Goal: Find contact information: Find contact information

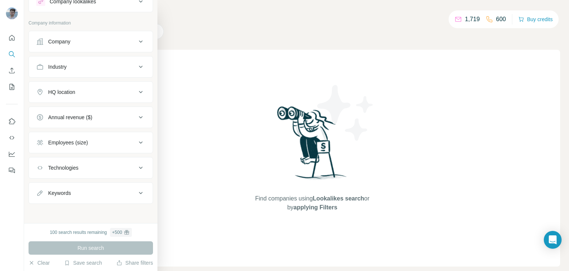
scroll to position [29, 0]
click at [136, 168] on icon at bounding box center [140, 167] width 9 height 9
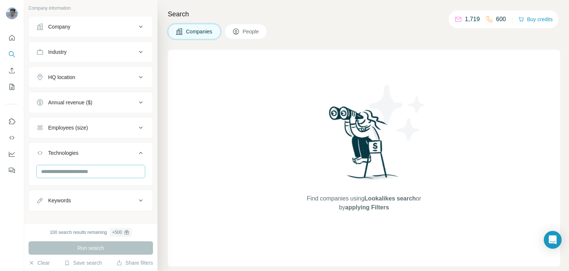
scroll to position [51, 0]
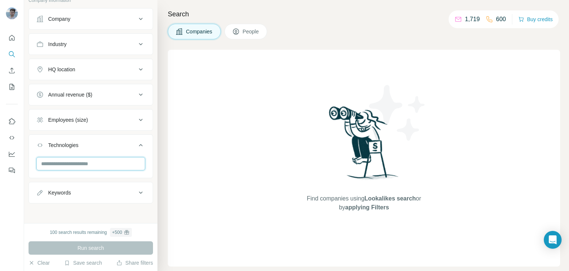
click at [90, 162] on input "text" at bounding box center [90, 163] width 109 height 13
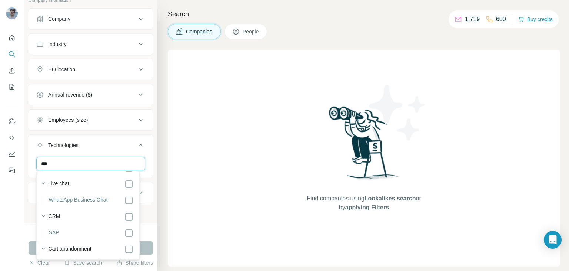
scroll to position [157, 0]
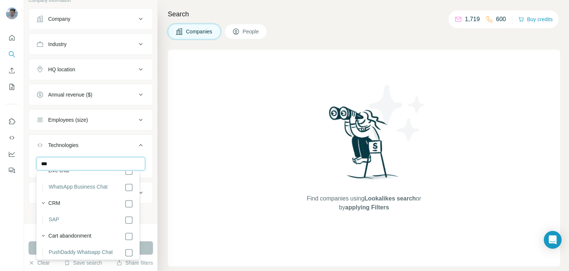
type input "***"
click at [145, 245] on button "Run search" at bounding box center [91, 247] width 125 height 13
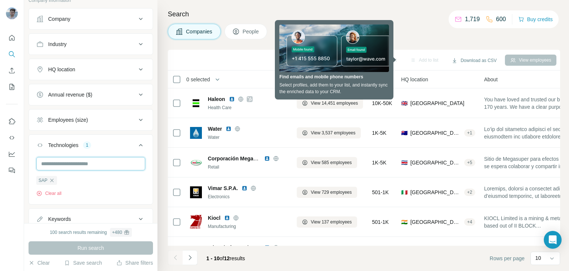
click at [98, 166] on input "text" at bounding box center [90, 163] width 109 height 13
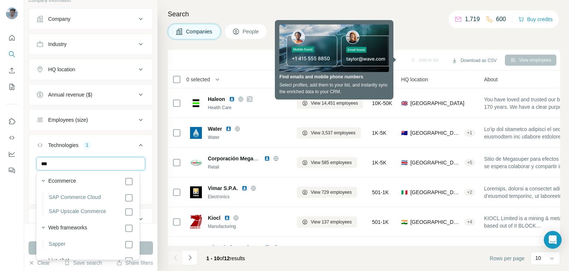
scroll to position [55, 0]
type input "***"
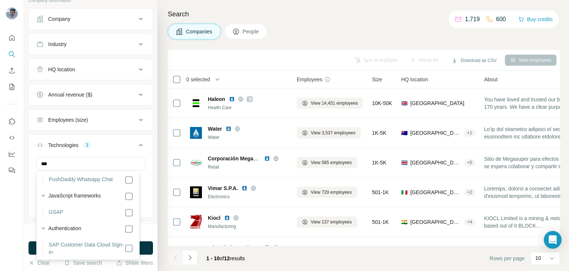
scroll to position [231, 0]
click at [326, 9] on h4 "Search" at bounding box center [364, 14] width 393 height 10
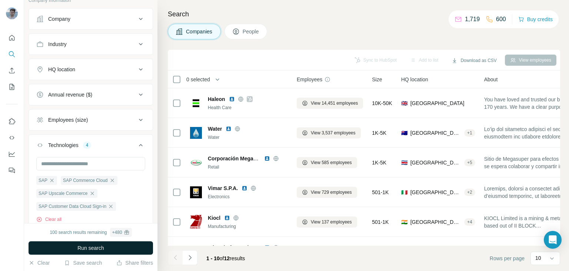
click at [110, 248] on button "Run search" at bounding box center [91, 247] width 125 height 13
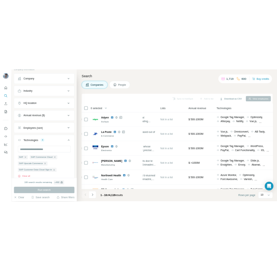
scroll to position [0, 295]
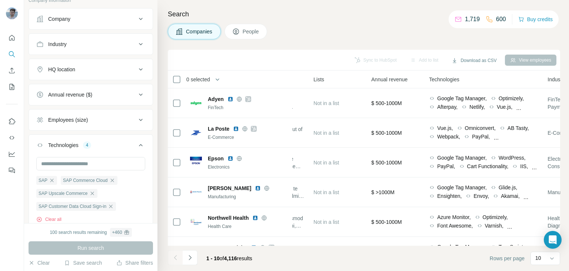
drag, startPoint x: 412, startPoint y: 12, endPoint x: 435, endPoint y: 0, distance: 25.4
click at [412, 12] on h4 "Search" at bounding box center [364, 14] width 393 height 10
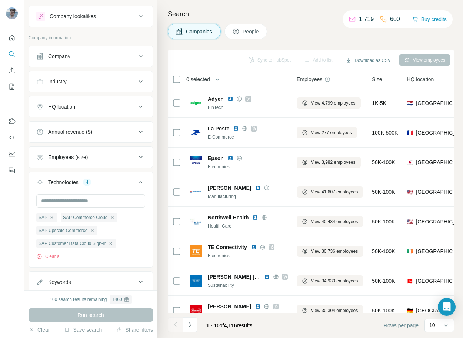
scroll to position [0, 0]
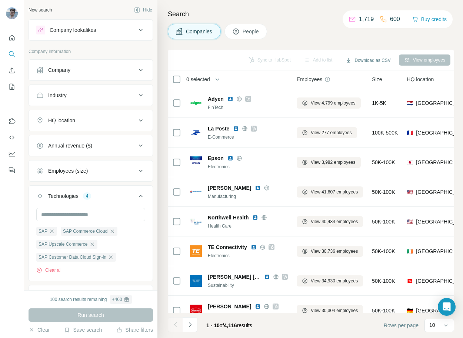
click at [251, 32] on span "People" at bounding box center [251, 31] width 17 height 7
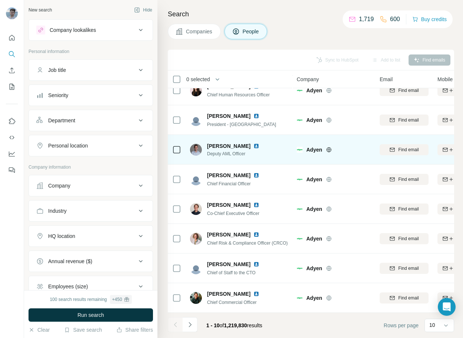
scroll to position [77, 0]
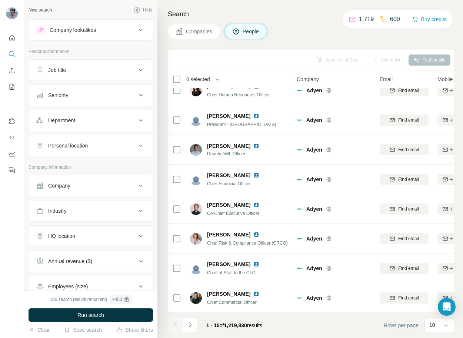
drag, startPoint x: 129, startPoint y: 119, endPoint x: 112, endPoint y: 83, distance: 39.8
click at [112, 88] on ul "Job title Seniority Department Personal location" at bounding box center [91, 107] width 125 height 97
click at [120, 65] on button "Job title" at bounding box center [91, 70] width 124 height 18
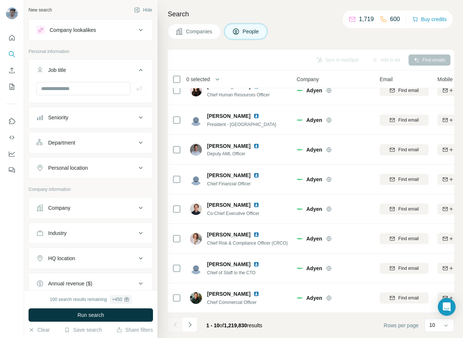
click at [86, 81] on button "Job title" at bounding box center [91, 71] width 124 height 21
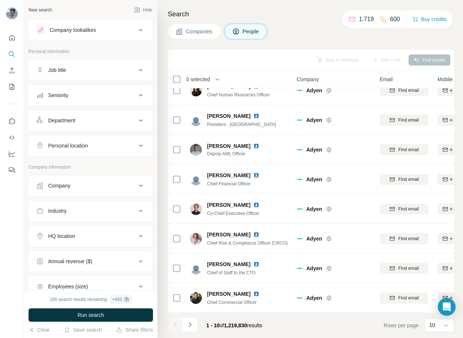
click at [99, 72] on div "Job title" at bounding box center [86, 69] width 100 height 7
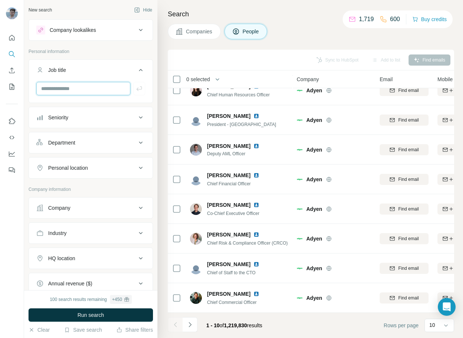
click at [68, 89] on input "text" at bounding box center [83, 88] width 94 height 13
type input "***"
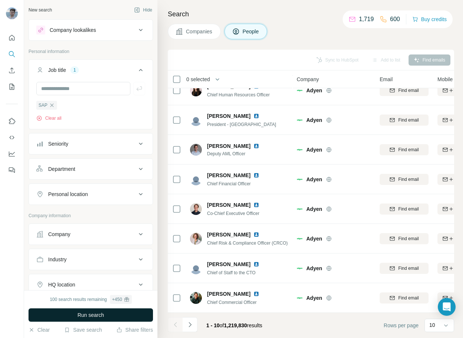
click at [96, 270] on span "Run search" at bounding box center [90, 314] width 27 height 7
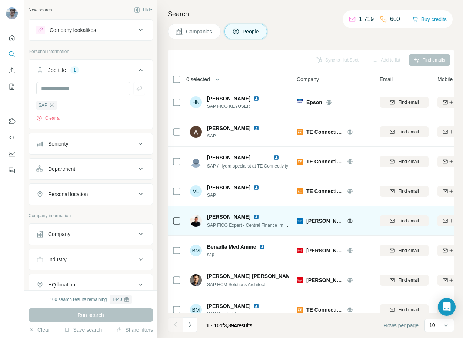
scroll to position [77, 0]
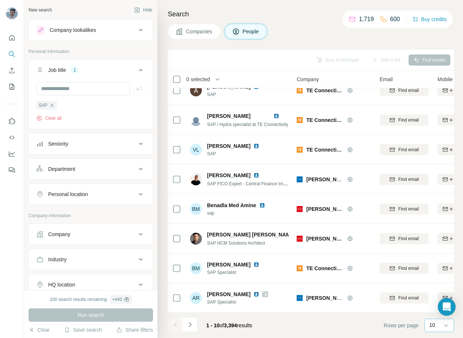
click at [437, 270] on div "10" at bounding box center [439, 324] width 19 height 7
click at [434, 267] on p "60" at bounding box center [434, 268] width 6 height 7
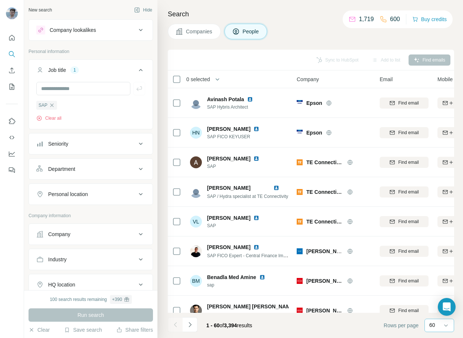
click at [361, 18] on p "1,719" at bounding box center [366, 19] width 15 height 9
click at [12, 86] on icon "My lists" at bounding box center [11, 86] width 7 height 7
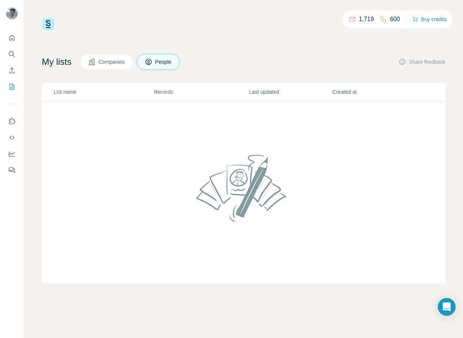
click at [351, 20] on icon at bounding box center [352, 19] width 7 height 7
click at [10, 150] on icon "Dashboard" at bounding box center [11, 153] width 7 height 7
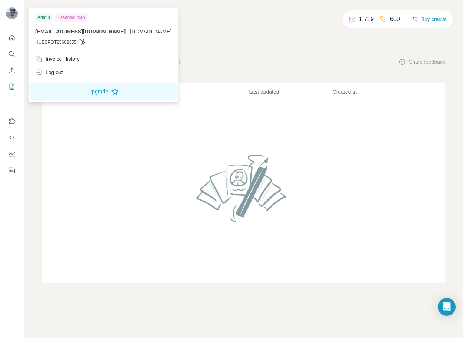
click at [82, 40] on icon at bounding box center [82, 42] width 6 height 6
click at [85, 44] on icon at bounding box center [83, 42] width 6 height 6
click at [65, 31] on span "team@ibagroupit.com" at bounding box center [80, 32] width 90 height 6
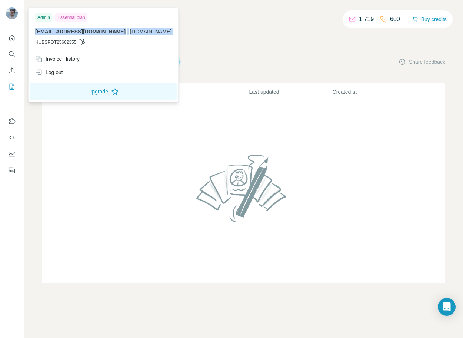
click at [84, 30] on span "team@ibagroupit.com" at bounding box center [80, 32] width 90 height 6
drag, startPoint x: 91, startPoint y: 30, endPoint x: 35, endPoint y: 31, distance: 55.6
click at [35, 31] on span "team@ibagroupit.com" at bounding box center [80, 32] width 90 height 6
copy span "team@ibagroupit.com"
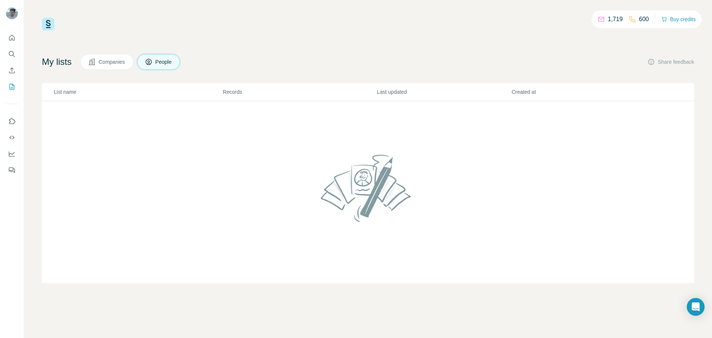
click at [327, 62] on div "My lists Companies People Share feedback" at bounding box center [368, 62] width 652 height 16
click at [380, 85] on th "Last updated" at bounding box center [443, 92] width 135 height 18
click at [386, 91] on p "Last updated" at bounding box center [444, 91] width 134 height 7
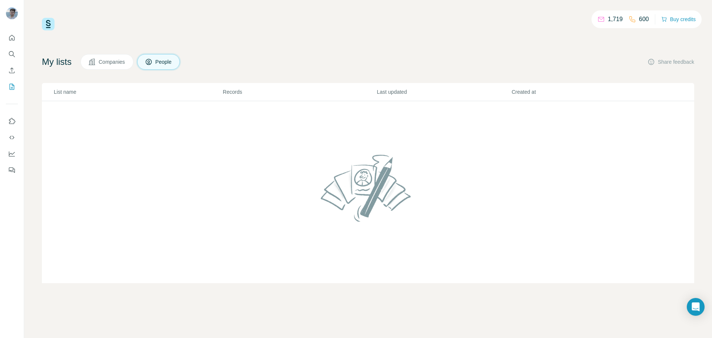
click at [376, 62] on div "My lists Companies People Share feedback" at bounding box center [368, 62] width 652 height 16
click at [426, 65] on div "My lists Companies People Share feedback" at bounding box center [368, 62] width 652 height 16
click at [569, 19] on p "1,719" at bounding box center [615, 19] width 15 height 9
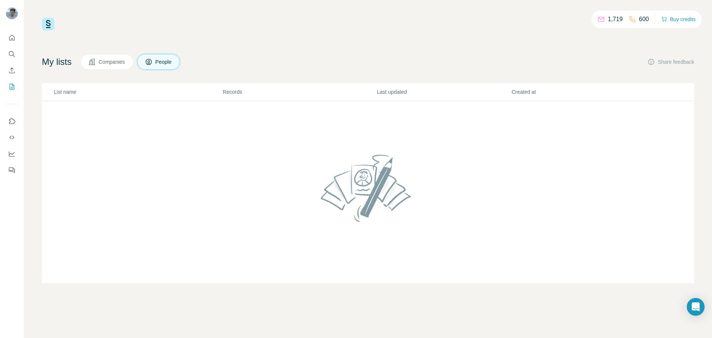
click at [539, 63] on div "My lists Companies People Share feedback" at bounding box center [368, 62] width 652 height 16
click at [311, 32] on div "1,719 600 Buy credits My lists Companies People Share feedback List name Record…" at bounding box center [368, 150] width 652 height 265
click at [358, 33] on div "1,719 600 Buy credits My lists Companies People Share feedback List name Record…" at bounding box center [368, 150] width 652 height 265
click at [498, 43] on div "1,719 600 Buy credits My lists Companies People Share feedback List name Record…" at bounding box center [368, 150] width 652 height 265
click at [341, 71] on div "My lists Companies People Share feedback List name Records Last updated Created…" at bounding box center [368, 168] width 652 height 229
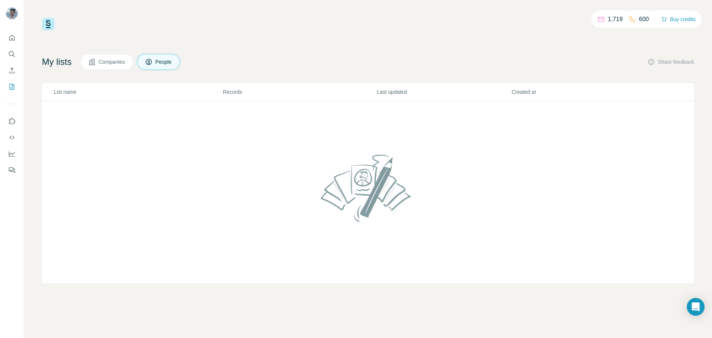
click at [540, 27] on div "1,719 600 Buy credits" at bounding box center [368, 24] width 652 height 13
click at [410, 15] on div "1,719 600 Buy credits My lists Companies People Share feedback List name Record…" at bounding box center [368, 169] width 688 height 338
click at [492, 28] on div "1,719 600 Buy credits" at bounding box center [368, 24] width 652 height 13
click at [349, 61] on div "My lists Companies People Share feedback" at bounding box center [368, 62] width 652 height 16
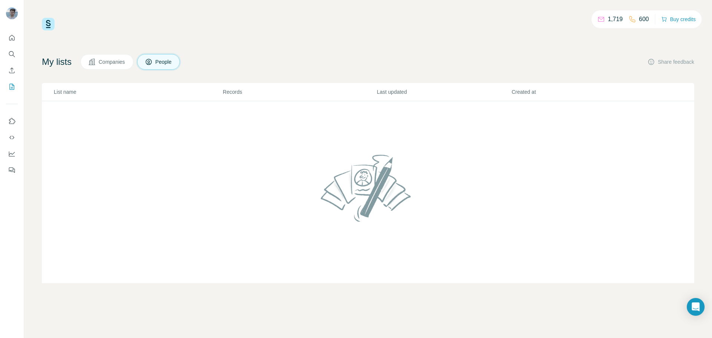
click at [369, 35] on div "1,719 600 Buy credits My lists Companies People Share feedback List name Record…" at bounding box center [368, 150] width 652 height 265
click at [280, 32] on div "1,719 600 Buy credits My lists Companies People Share feedback List name Record…" at bounding box center [368, 150] width 652 height 265
click at [334, 54] on div "My lists Companies People Share feedback" at bounding box center [368, 62] width 652 height 16
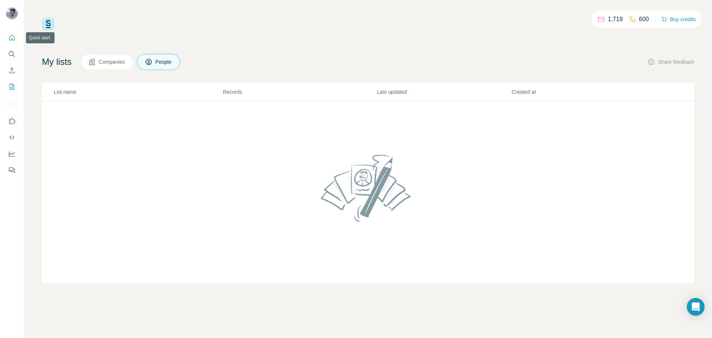
click at [14, 41] on icon "Quick start" at bounding box center [11, 37] width 7 height 7
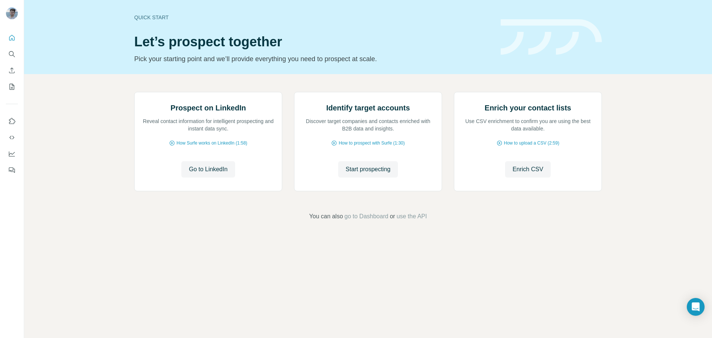
click at [77, 127] on div "Prospect on LinkedIn Reveal contact information for intelligent prospecting and…" at bounding box center [368, 156] width 688 height 165
click at [15, 52] on icon "Search" at bounding box center [11, 53] width 7 height 7
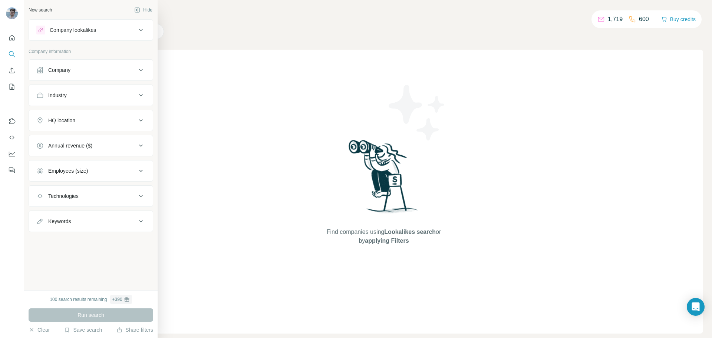
click at [95, 196] on div "Technologies" at bounding box center [86, 195] width 100 height 7
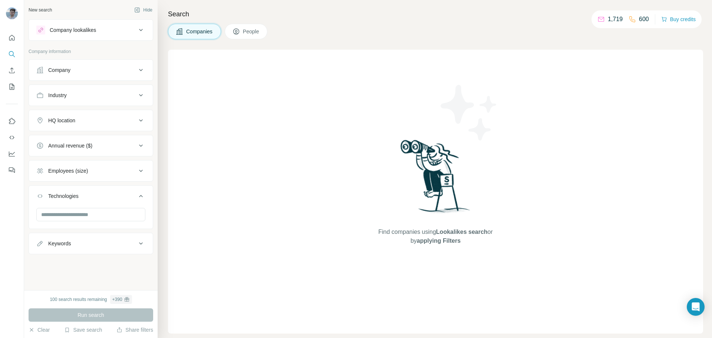
click at [95, 196] on div "Technologies" at bounding box center [86, 195] width 100 height 7
click at [117, 220] on div "Keywords" at bounding box center [86, 221] width 100 height 7
click at [134, 118] on div "HQ location" at bounding box center [86, 120] width 100 height 7
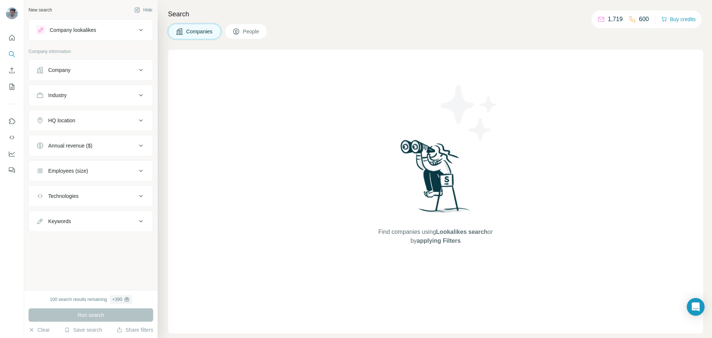
click at [120, 92] on div "Industry" at bounding box center [86, 95] width 100 height 7
click at [130, 67] on div "Company" at bounding box center [86, 69] width 100 height 7
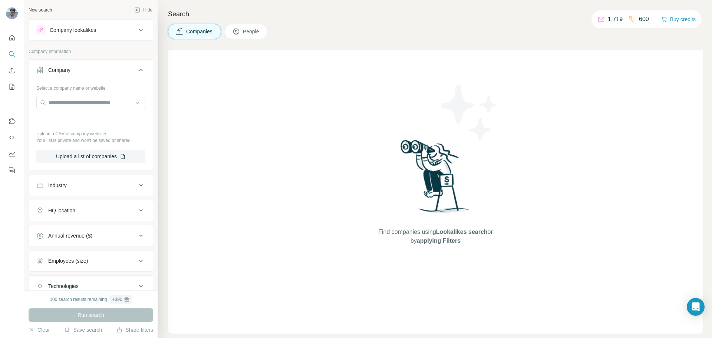
click at [136, 67] on icon at bounding box center [140, 70] width 9 height 9
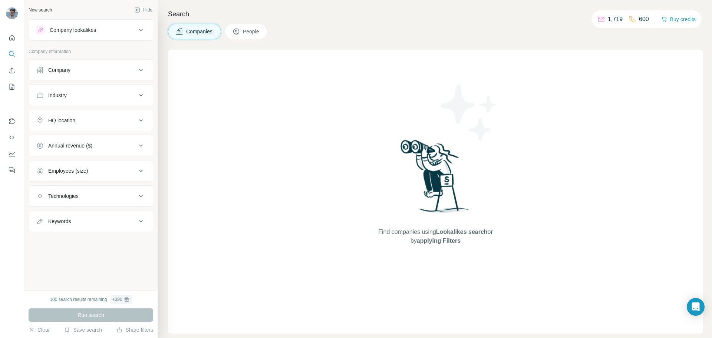
click at [140, 89] on button "Industry" at bounding box center [91, 95] width 124 height 18
click at [140, 89] on button "Industry" at bounding box center [91, 96] width 124 height 21
click at [124, 66] on button "Company" at bounding box center [91, 70] width 124 height 18
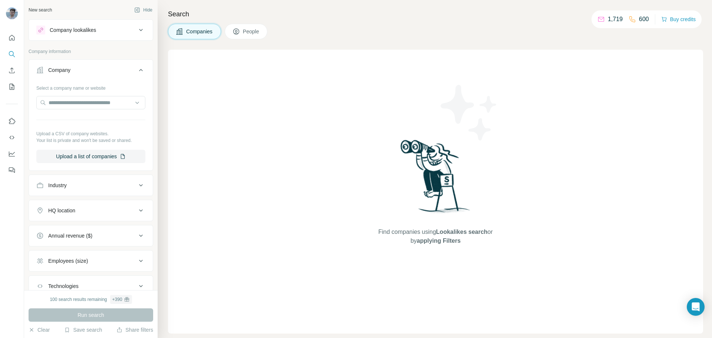
click at [126, 68] on div "Company" at bounding box center [86, 69] width 100 height 7
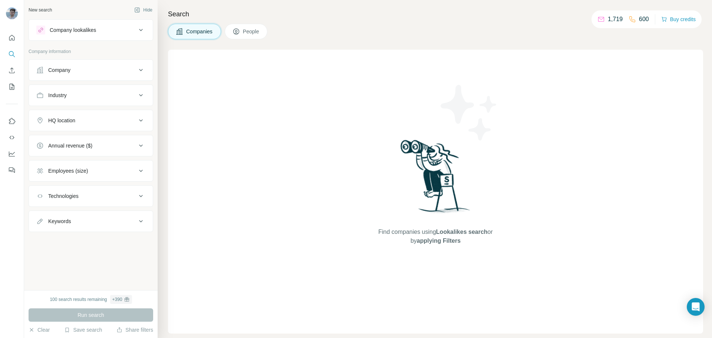
click at [569, 19] on p "1,719" at bounding box center [615, 19] width 15 height 9
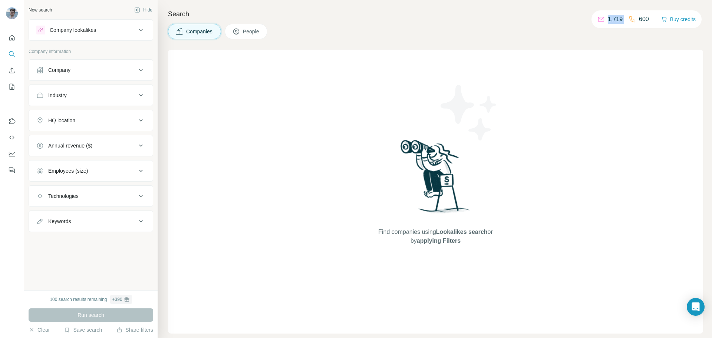
click at [569, 19] on p "1,719" at bounding box center [615, 19] width 15 height 9
click at [113, 222] on div "Keywords" at bounding box center [86, 221] width 100 height 7
click at [569, 21] on p "1,719" at bounding box center [615, 19] width 15 height 9
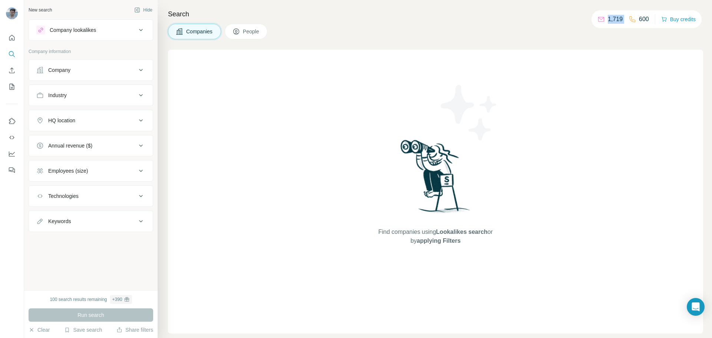
click at [569, 21] on p "1,719" at bounding box center [615, 19] width 15 height 9
click at [376, 27] on div "Companies People" at bounding box center [435, 32] width 535 height 16
click at [436, 26] on div "Companies People" at bounding box center [435, 32] width 535 height 16
click at [402, 30] on div "Companies People" at bounding box center [435, 32] width 535 height 16
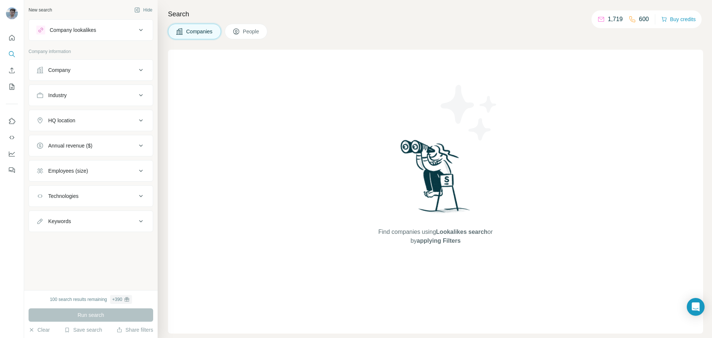
click at [569, 14] on div "1,719 600" at bounding box center [623, 19] width 52 height 10
click at [569, 16] on p "1,719" at bounding box center [615, 19] width 15 height 9
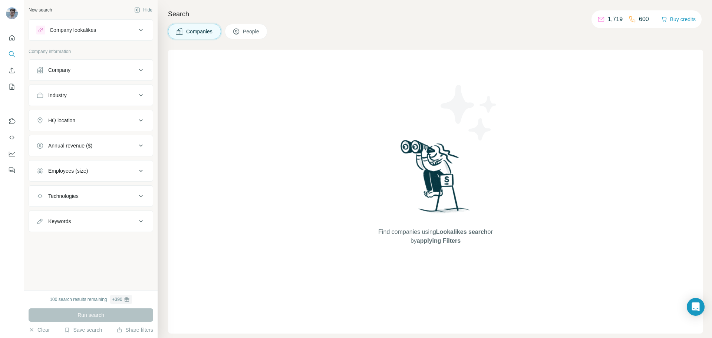
click at [419, 28] on div "Companies People" at bounding box center [435, 32] width 535 height 16
click at [135, 65] on button "Company" at bounding box center [91, 70] width 124 height 18
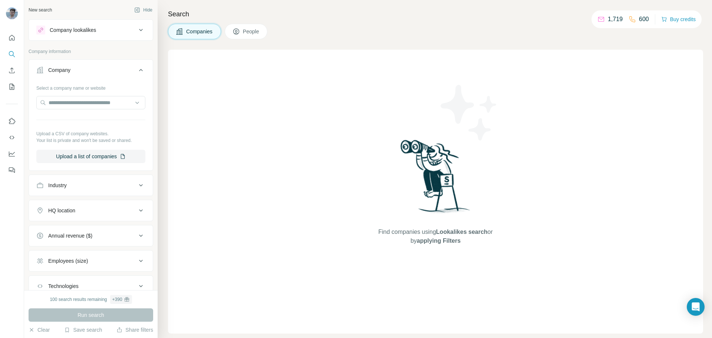
click at [136, 68] on icon at bounding box center [140, 70] width 9 height 9
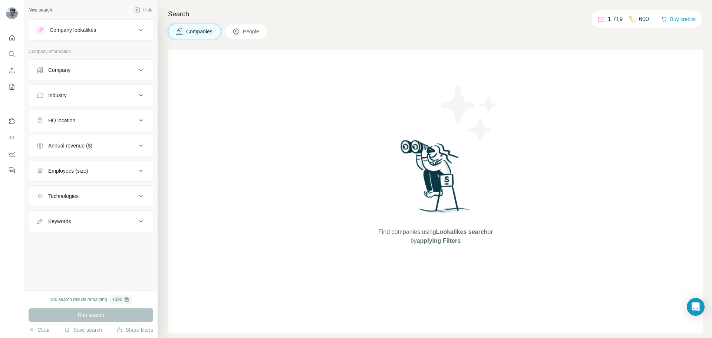
click at [320, 19] on h4 "Search" at bounding box center [435, 14] width 535 height 10
click at [247, 30] on span "People" at bounding box center [251, 31] width 17 height 7
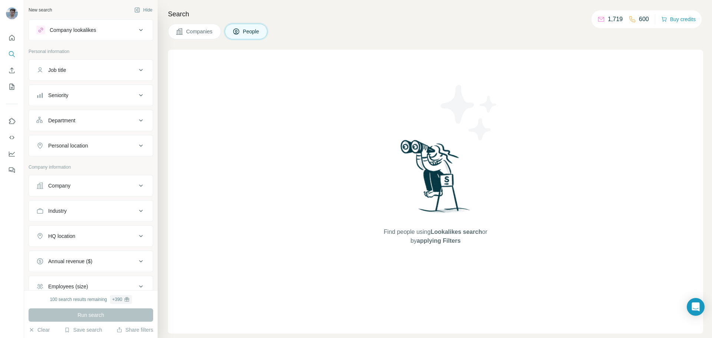
click at [198, 32] on span "Companies" at bounding box center [199, 31] width 27 height 7
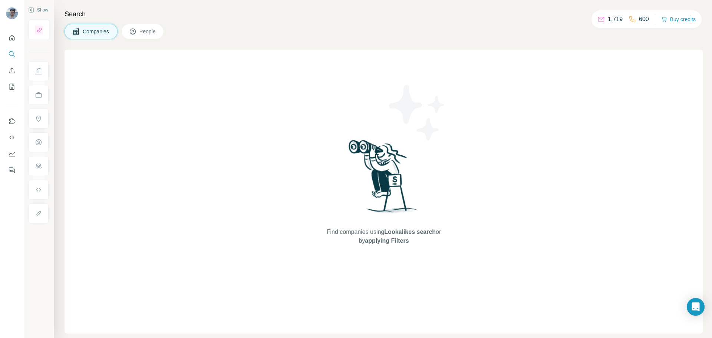
click at [162, 30] on button "People" at bounding box center [142, 32] width 43 height 16
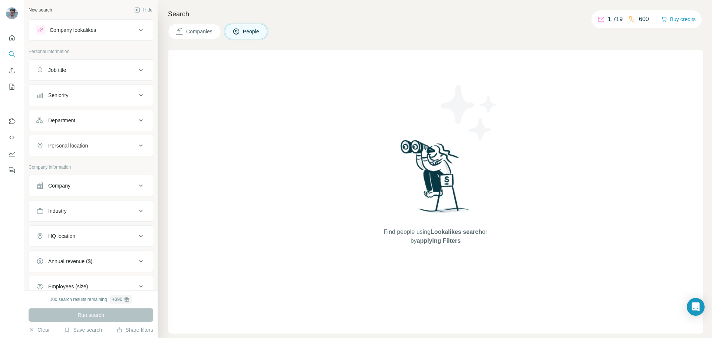
click at [115, 32] on div "Company lookalikes" at bounding box center [86, 30] width 100 height 9
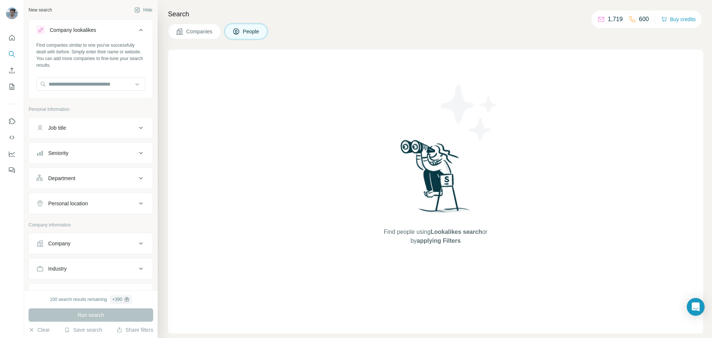
click at [115, 32] on div "Company lookalikes" at bounding box center [86, 30] width 100 height 9
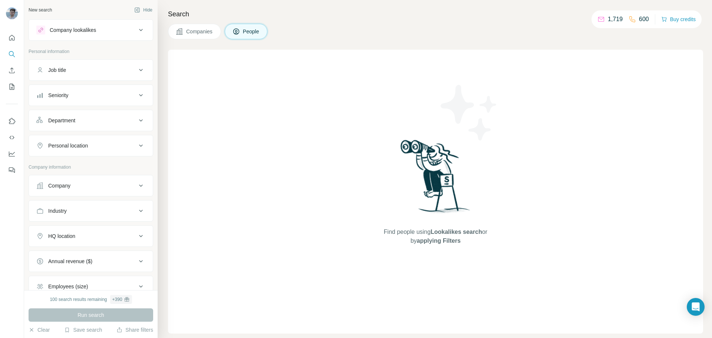
click at [128, 71] on div "Job title" at bounding box center [86, 69] width 100 height 7
click at [128, 70] on div "Job title" at bounding box center [86, 69] width 100 height 7
click at [377, 33] on div "Companies People" at bounding box center [435, 32] width 535 height 16
click at [401, 26] on div "Companies People" at bounding box center [435, 32] width 535 height 16
click at [460, 24] on div "Companies People" at bounding box center [435, 32] width 535 height 16
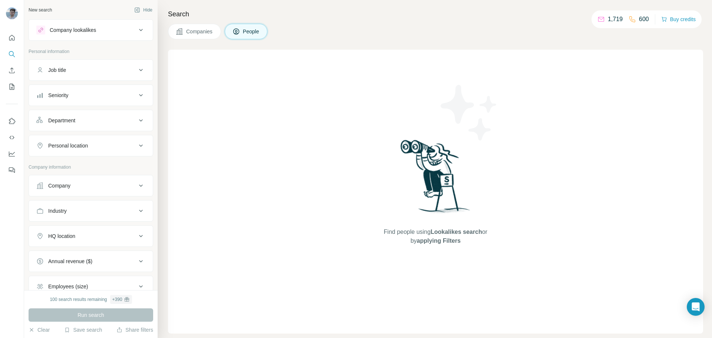
click at [569, 22] on p "1,719" at bounding box center [615, 19] width 15 height 9
click at [569, 19] on p "600" at bounding box center [644, 19] width 10 height 9
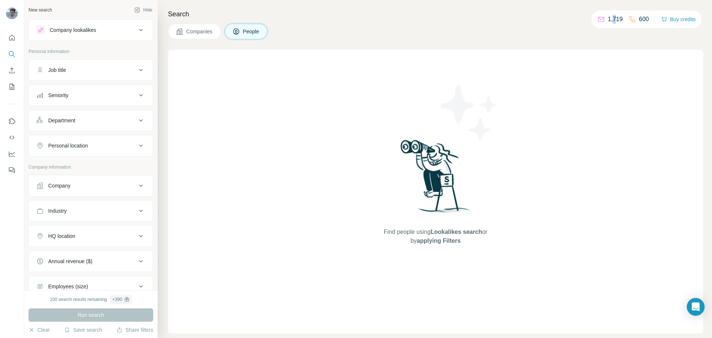
click at [569, 18] on p "1,719" at bounding box center [615, 19] width 15 height 9
click at [569, 17] on p "600" at bounding box center [644, 19] width 10 height 9
click at [569, 16] on p "1,719" at bounding box center [615, 19] width 15 height 9
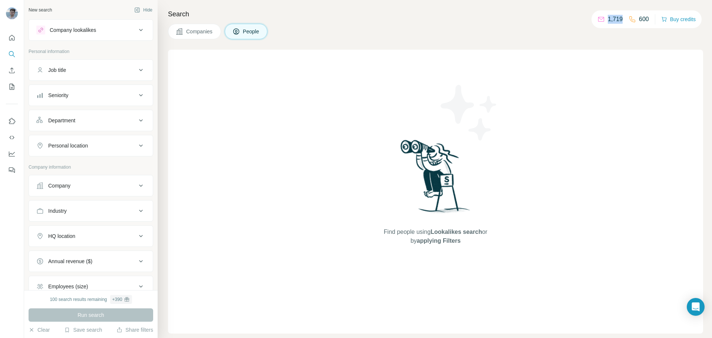
click at [569, 16] on p "1,719" at bounding box center [615, 19] width 15 height 9
click at [463, 15] on h4 "Search" at bounding box center [435, 14] width 535 height 10
click at [569, 16] on p "1,719" at bounding box center [615, 19] width 15 height 9
click at [569, 18] on p "600" at bounding box center [644, 19] width 10 height 9
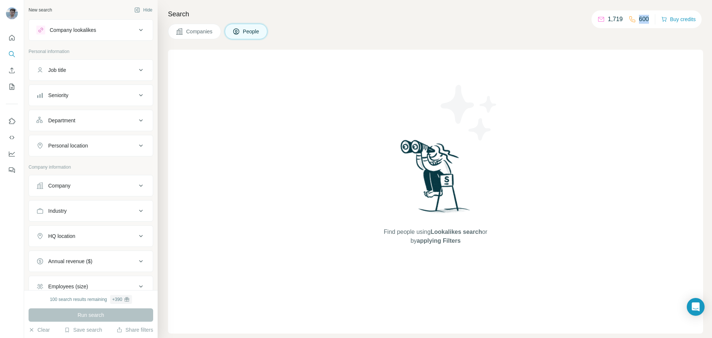
click at [569, 18] on p "600" at bounding box center [644, 19] width 10 height 9
click at [569, 17] on p "1,719" at bounding box center [615, 19] width 15 height 9
click at [514, 23] on div "Search Companies People Find people using Lookalikes search or by applying Filt…" at bounding box center [435, 169] width 554 height 338
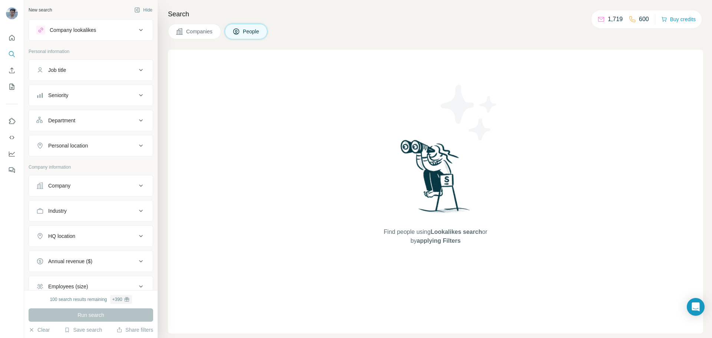
click at [484, 39] on div "Companies People" at bounding box center [435, 32] width 535 height 16
click at [485, 36] on div "Companies People" at bounding box center [435, 32] width 535 height 16
click at [569, 21] on p "1,719" at bounding box center [615, 19] width 15 height 9
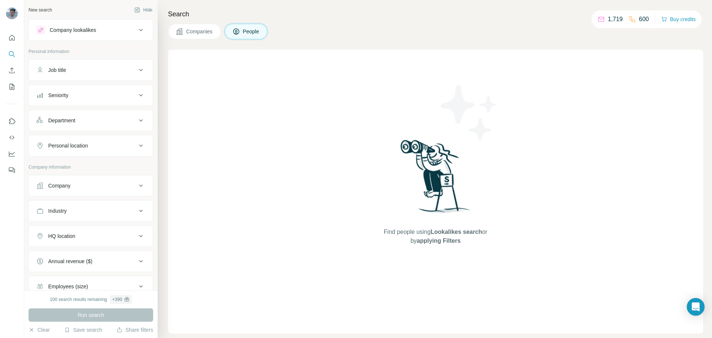
click at [569, 18] on p "600" at bounding box center [644, 19] width 10 height 9
click at [569, 19] on p "1,719" at bounding box center [615, 19] width 15 height 9
click at [379, 39] on div "Search Companies People Find people using Lookalikes search or by applying Filt…" at bounding box center [435, 169] width 554 height 338
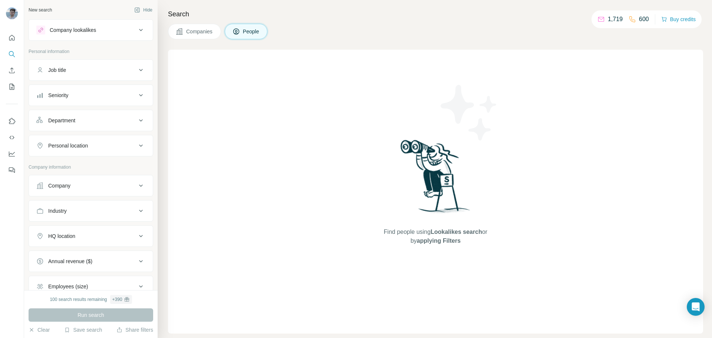
drag, startPoint x: 389, startPoint y: 26, endPoint x: 360, endPoint y: 39, distance: 32.2
click at [389, 27] on div "Companies People" at bounding box center [435, 32] width 535 height 16
click at [345, 161] on div "Find people using Lookalikes search or by applying Filters" at bounding box center [435, 192] width 535 height 284
click at [374, 8] on div "Search Companies People Find people using Lookalikes search or by applying Filt…" at bounding box center [435, 169] width 554 height 338
click at [413, 27] on div "Companies People" at bounding box center [435, 32] width 535 height 16
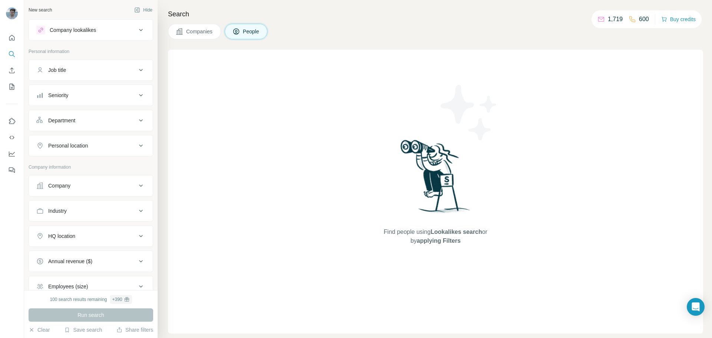
click at [427, 50] on div "Find people using Lookalikes search or by applying Filters" at bounding box center [435, 192] width 133 height 284
click at [383, 109] on div "Find people using Lookalikes search or by applying Filters" at bounding box center [435, 192] width 133 height 284
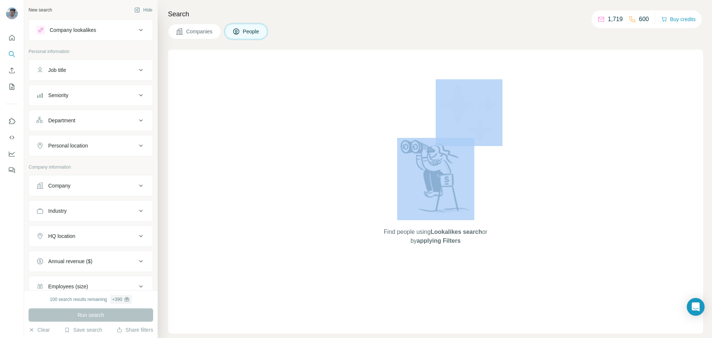
drag, startPoint x: 402, startPoint y: 129, endPoint x: 448, endPoint y: 187, distance: 73.9
click at [446, 180] on div "Find people using Lookalikes search or by applying Filters" at bounding box center [435, 192] width 133 height 284
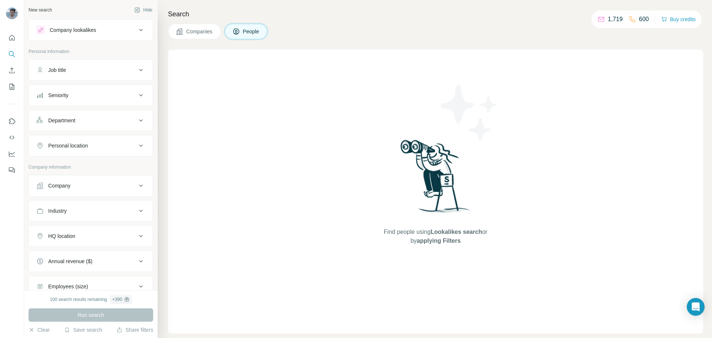
click at [464, 224] on div "Find people using Lookalikes search or by applying Filters" at bounding box center [435, 192] width 133 height 284
click at [463, 231] on span "Lookalikes search" at bounding box center [456, 232] width 52 height 6
click at [423, 234] on span "Find people using Lookalikes search or by applying Filters" at bounding box center [435, 237] width 119 height 18
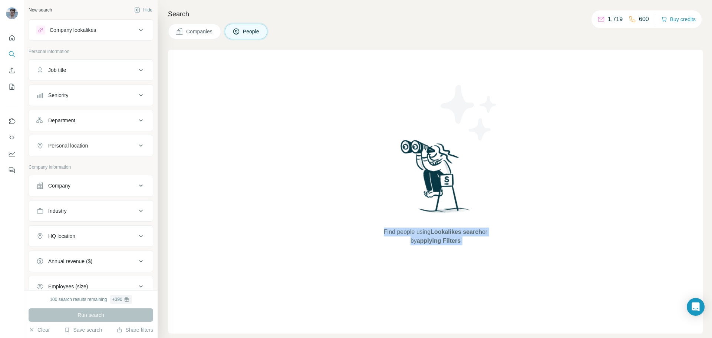
click at [423, 234] on span "Find people using Lookalikes search or by applying Filters" at bounding box center [435, 237] width 119 height 18
click at [380, 178] on div "Find people using Lookalikes search or by applying Filters" at bounding box center [435, 192] width 133 height 284
click at [275, 211] on div "Find people using Lookalikes search or by applying Filters" at bounding box center [435, 192] width 535 height 284
click at [274, 195] on div "Find people using Lookalikes search or by applying Filters" at bounding box center [435, 192] width 535 height 284
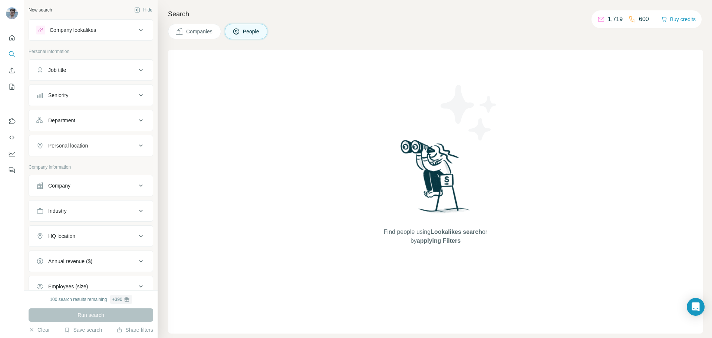
click at [331, 148] on div "Find people using Lookalikes search or by applying Filters" at bounding box center [435, 192] width 535 height 284
click at [43, 270] on button "Clear" at bounding box center [39, 329] width 21 height 7
click at [11, 42] on button "Quick start" at bounding box center [12, 37] width 12 height 13
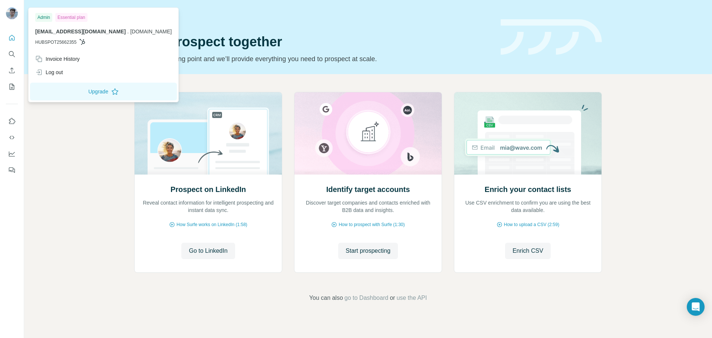
click at [11, 12] on img at bounding box center [12, 13] width 12 height 12
click at [59, 71] on div "Log out" at bounding box center [49, 72] width 28 height 7
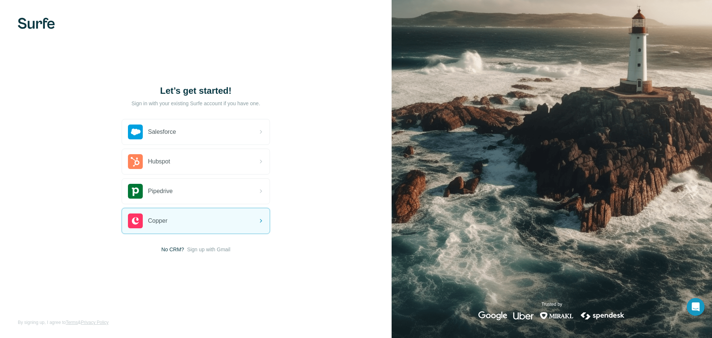
drag, startPoint x: 228, startPoint y: 248, endPoint x: 443, endPoint y: 132, distance: 244.2
click at [386, 183] on div "Let’s get started! Sign in with your existing Surfe account if you have one. Sa…" at bounding box center [195, 169] width 391 height 338
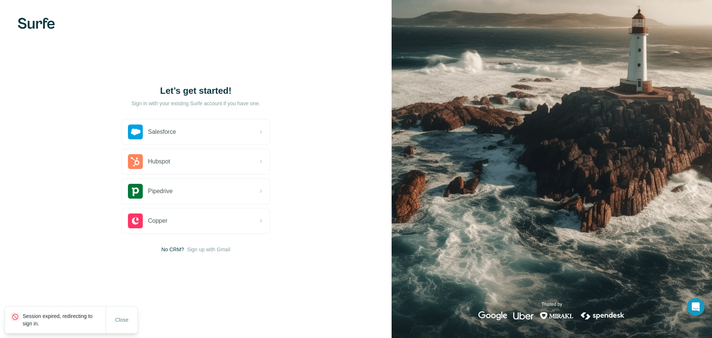
click at [47, 31] on div "Let’s get started! Sign in with your existing Surfe account if you have one. Sa…" at bounding box center [195, 169] width 391 height 338
click at [42, 27] on img at bounding box center [36, 23] width 37 height 11
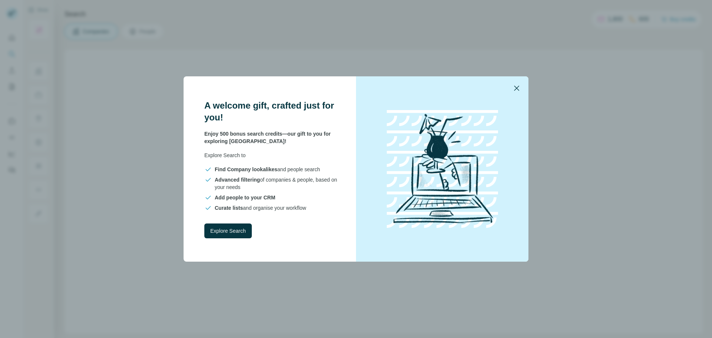
click at [513, 90] on icon "button" at bounding box center [516, 88] width 9 height 9
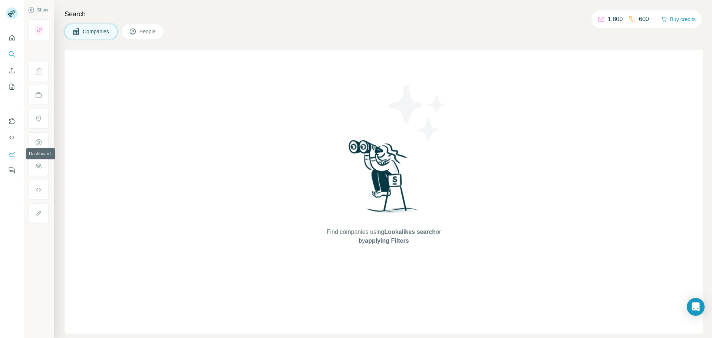
click at [12, 155] on icon "Dashboard" at bounding box center [11, 153] width 7 height 7
click at [611, 21] on p "1,800" at bounding box center [615, 19] width 15 height 9
click at [13, 32] on button "Quick start" at bounding box center [12, 37] width 12 height 13
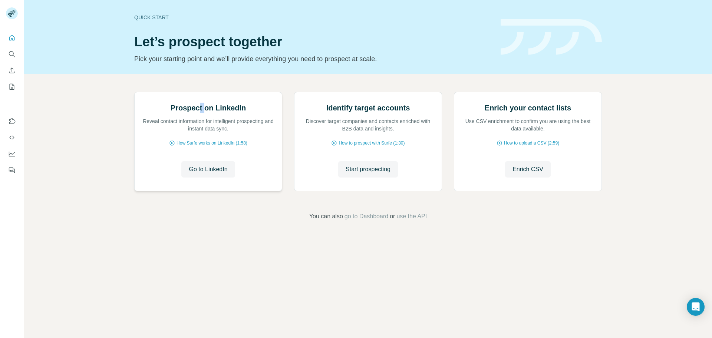
drag, startPoint x: 201, startPoint y: 189, endPoint x: 205, endPoint y: 191, distance: 4.6
click at [205, 113] on h2 "Prospect on LinkedIn" at bounding box center [208, 108] width 75 height 10
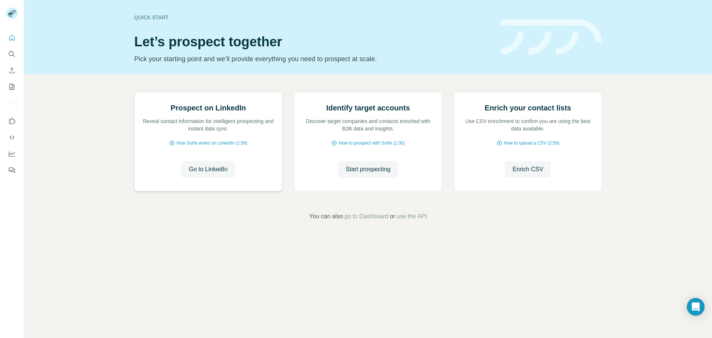
click at [192, 132] on p "Reveal contact information for intelligent prospecting and instant data sync." at bounding box center [208, 125] width 132 height 15
click at [218, 132] on p "Reveal contact information for intelligent prospecting and instant data sync." at bounding box center [208, 125] width 132 height 15
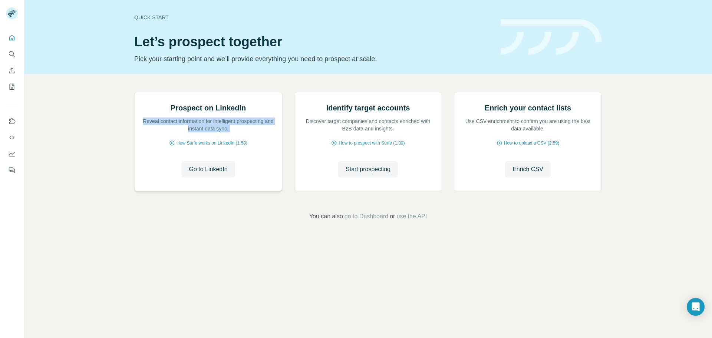
click at [218, 132] on p "Reveal contact information for intelligent prospecting and instant data sync." at bounding box center [208, 125] width 132 height 15
click at [356, 132] on p "Discover target companies and contacts enriched with B2B data and insights." at bounding box center [368, 125] width 132 height 15
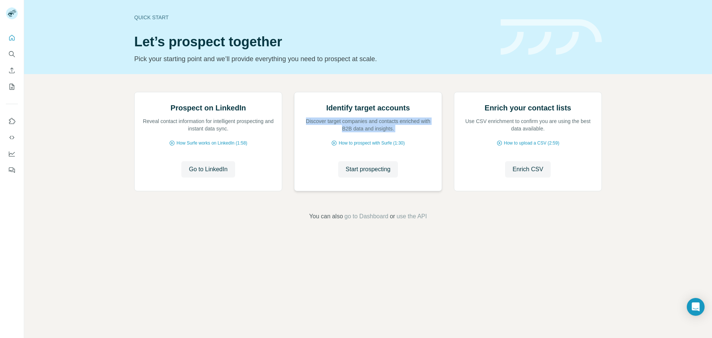
click at [356, 132] on p "Discover target companies and contacts enriched with B2B data and insights." at bounding box center [368, 125] width 132 height 15
click at [493, 132] on p "Use CSV enrichment to confirm you are using the best data available." at bounding box center [528, 125] width 132 height 15
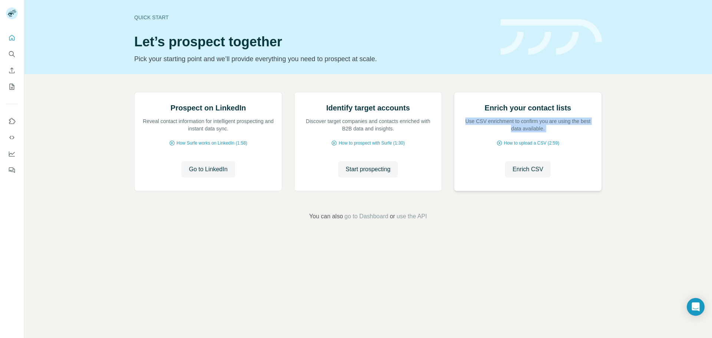
click at [493, 132] on p "Use CSV enrichment to confirm you are using the best data available." at bounding box center [528, 125] width 132 height 15
click at [532, 132] on p "Use CSV enrichment to confirm you are using the best data available." at bounding box center [528, 125] width 132 height 15
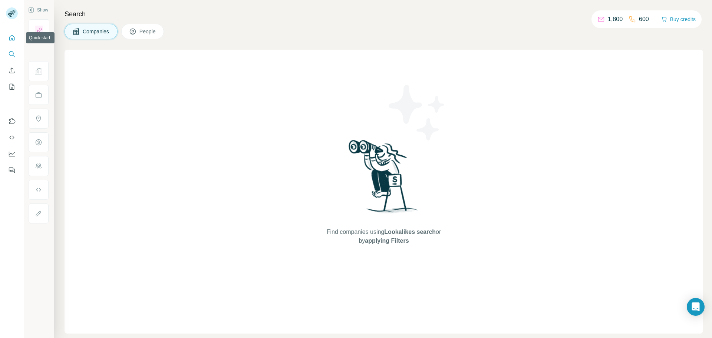
click at [13, 38] on icon "Quick start" at bounding box center [11, 37] width 7 height 7
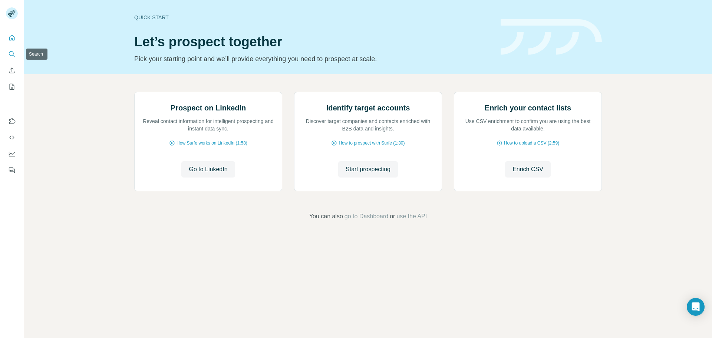
click at [11, 59] on button "Search" at bounding box center [12, 53] width 12 height 13
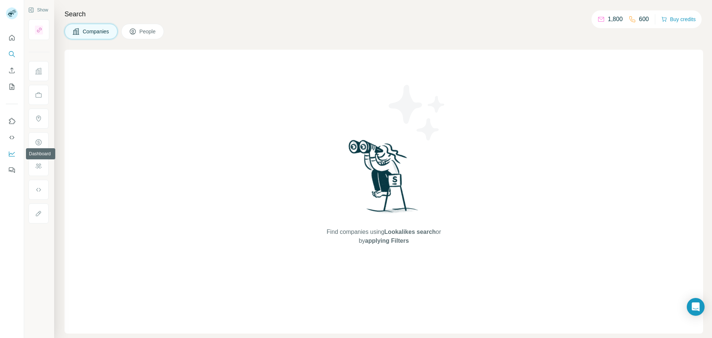
click at [11, 150] on icon "Dashboard" at bounding box center [11, 153] width 7 height 7
click at [10, 151] on icon "Dashboard" at bounding box center [11, 153] width 7 height 7
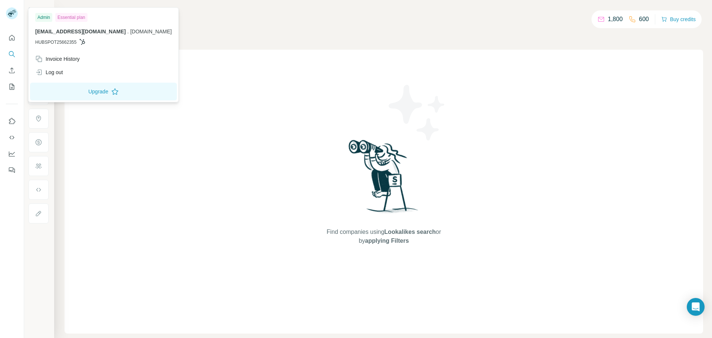
click at [68, 31] on span "[EMAIL_ADDRESS][DOMAIN_NAME]" at bounding box center [80, 32] width 90 height 6
click at [71, 70] on div "Log out" at bounding box center [103, 72] width 145 height 13
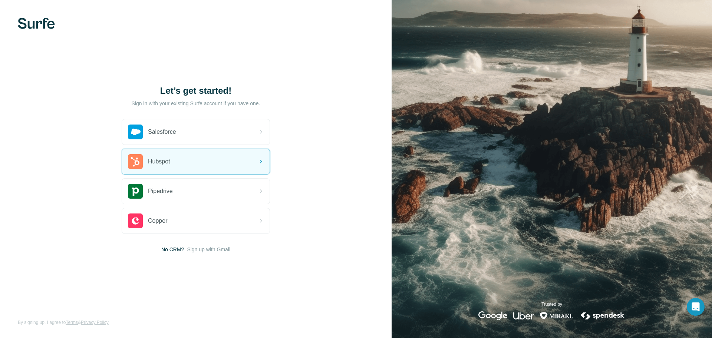
click at [337, 171] on div "Let’s get started! Sign in with your existing Surfe account if you have one. Sa…" at bounding box center [195, 169] width 391 height 338
click at [250, 163] on div "Hubspot" at bounding box center [196, 161] width 148 height 25
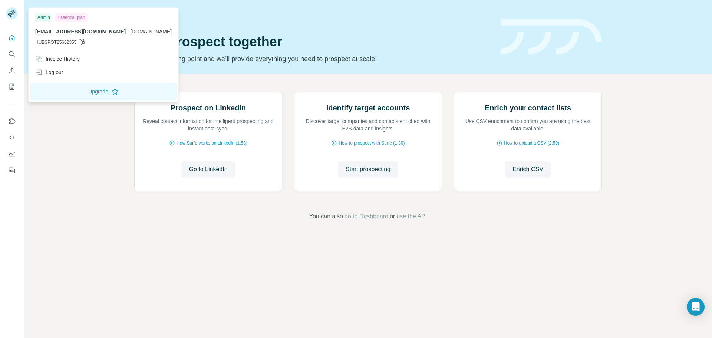
click at [69, 30] on span "[EMAIL_ADDRESS][DOMAIN_NAME]" at bounding box center [80, 32] width 90 height 6
click at [130, 31] on span "[DOMAIN_NAME]" at bounding box center [151, 32] width 42 height 6
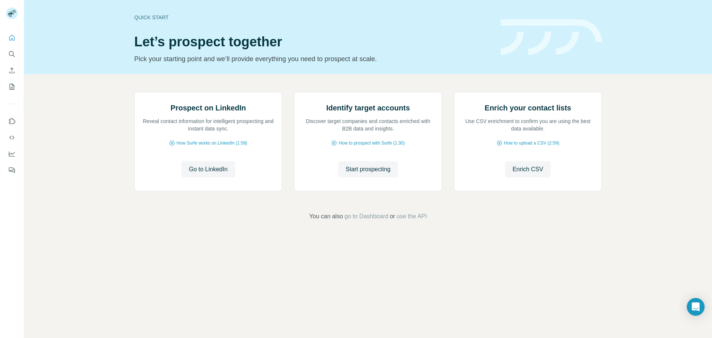
drag, startPoint x: 103, startPoint y: 30, endPoint x: 29, endPoint y: 30, distance: 74.1
click at [29, 30] on body "Quick start Let’s prospect together Pick your starting point and we’ll provide …" at bounding box center [356, 169] width 712 height 338
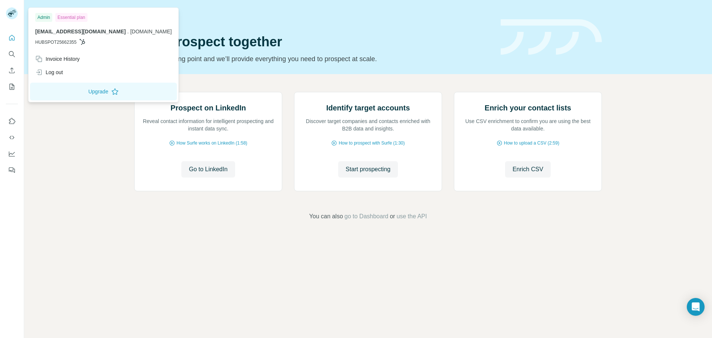
click at [83, 42] on icon at bounding box center [82, 42] width 6 height 6
click at [42, 40] on span "HUBSPOT25662355" at bounding box center [55, 42] width 41 height 7
click at [56, 42] on span "HUBSPOT25662355" at bounding box center [55, 42] width 41 height 7
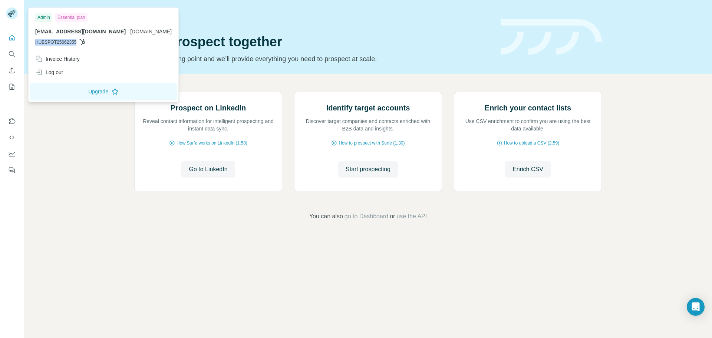
click at [56, 42] on span "HUBSPOT25662355" at bounding box center [55, 42] width 41 height 7
click at [62, 42] on span "HUBSPOT25662355" at bounding box center [55, 42] width 41 height 7
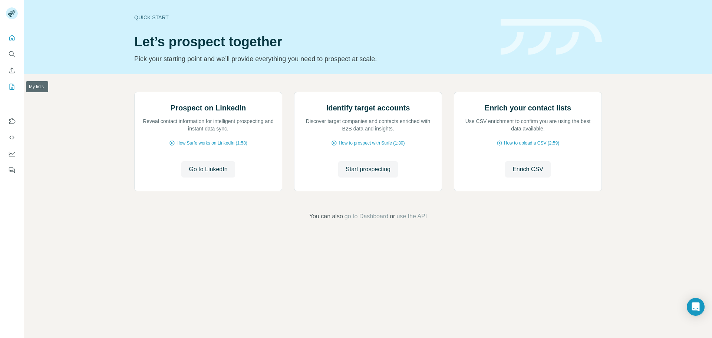
click at [8, 90] on icon "My lists" at bounding box center [11, 86] width 7 height 7
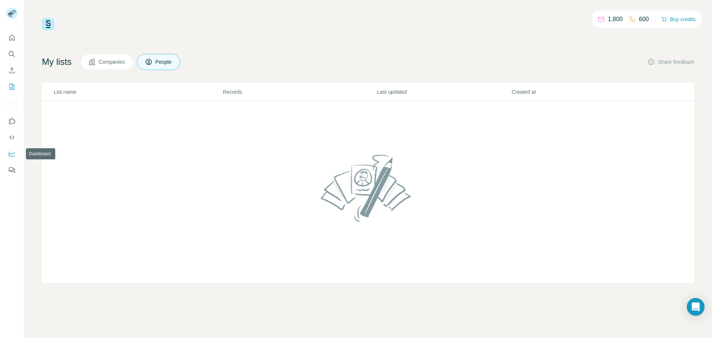
click at [12, 155] on icon "Dashboard" at bounding box center [11, 153] width 7 height 7
